Goal: Check status

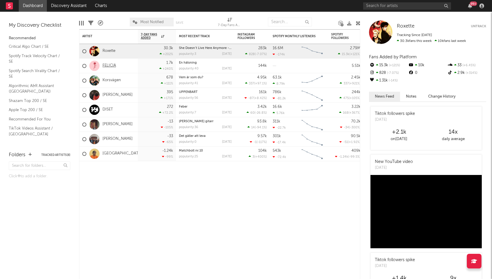
click at [109, 65] on link "FELICIA" at bounding box center [108, 65] width 13 height 5
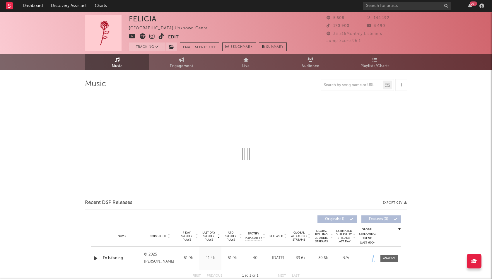
select select "1w"
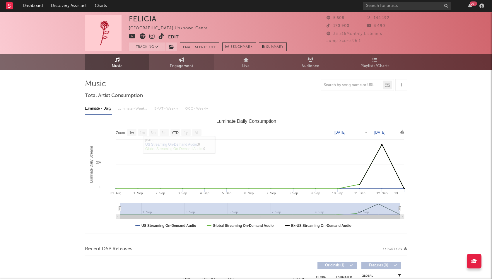
click at [177, 58] on link "Engagement" at bounding box center [181, 62] width 64 height 16
select select "1w"
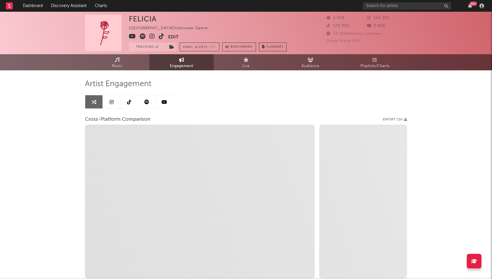
select select "1m"
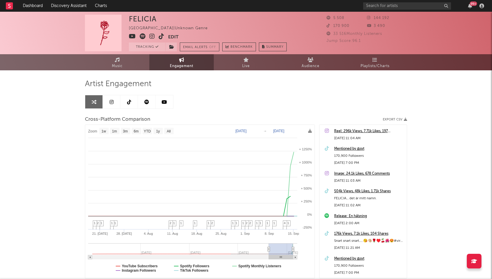
type input "[DATE]"
select select "3m"
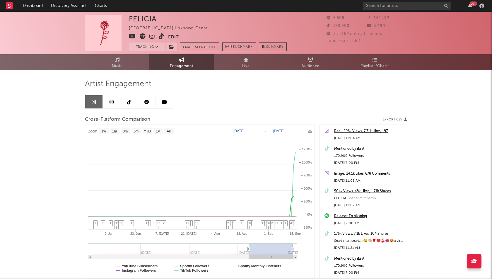
type input "[DATE]"
select select "3m"
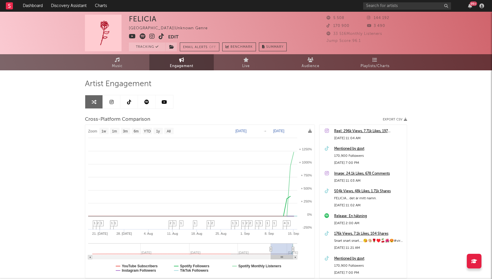
type input "[DATE]"
select select "1m"
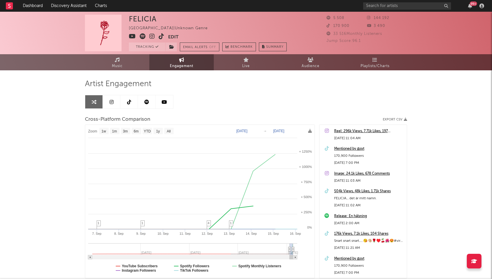
type input "[DATE]"
select select "1w"
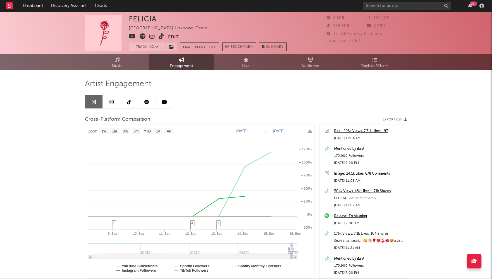
drag, startPoint x: 281, startPoint y: 248, endPoint x: 293, endPoint y: 250, distance: 12.4
